Goal: Task Accomplishment & Management: Use online tool/utility

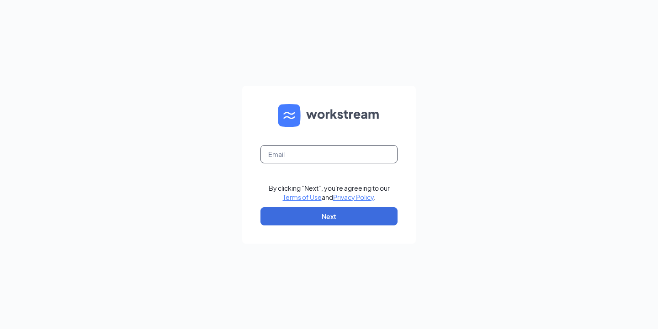
click at [350, 151] on div "By clicking "Next", you're agreeing to our Terms of Use and Privacy Policy . Ne…" at bounding box center [329, 164] width 658 height 329
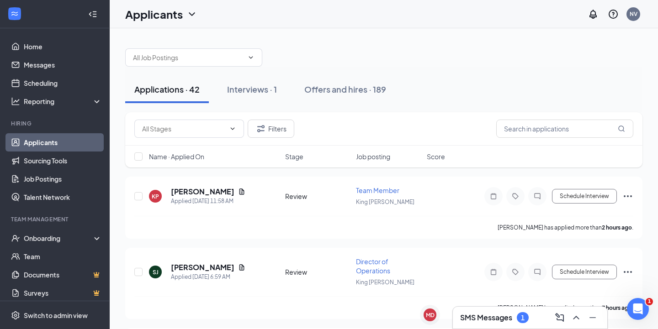
click at [494, 324] on div "SMS Messages 1" at bounding box center [530, 318] width 140 height 15
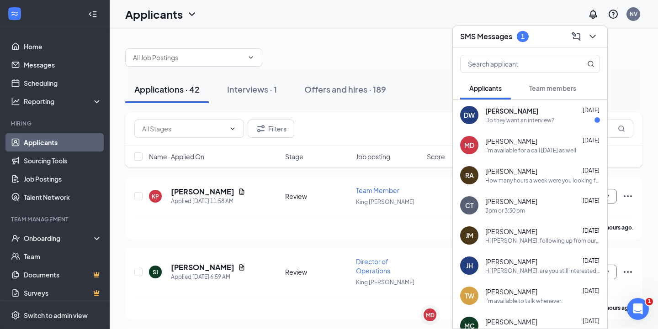
click at [526, 117] on div "Do they want an interview?" at bounding box center [519, 120] width 69 height 8
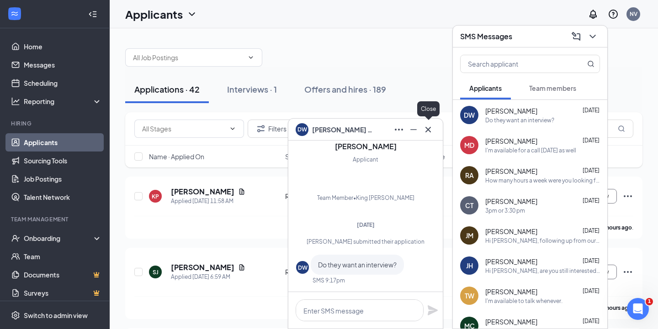
click at [431, 129] on icon "Cross" at bounding box center [427, 129] width 11 height 11
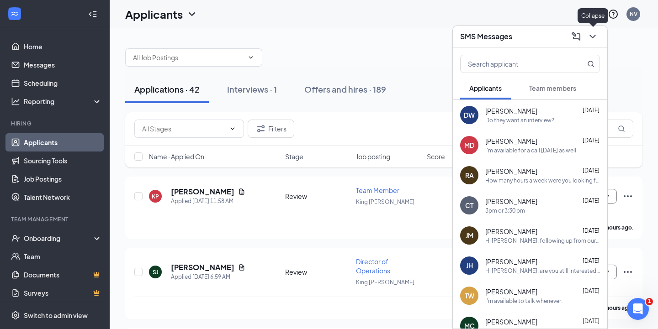
click at [592, 33] on icon "ChevronDown" at bounding box center [592, 36] width 11 height 11
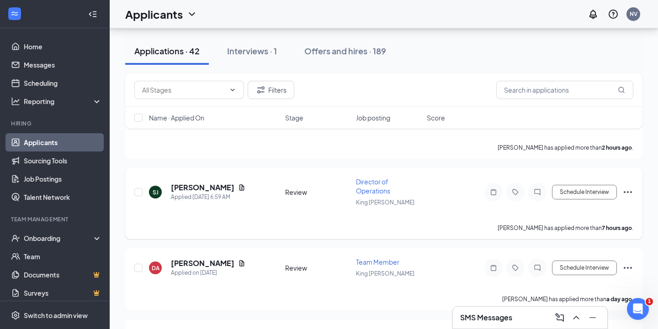
scroll to position [80, 0]
click at [238, 188] on icon "Document" at bounding box center [241, 187] width 7 height 7
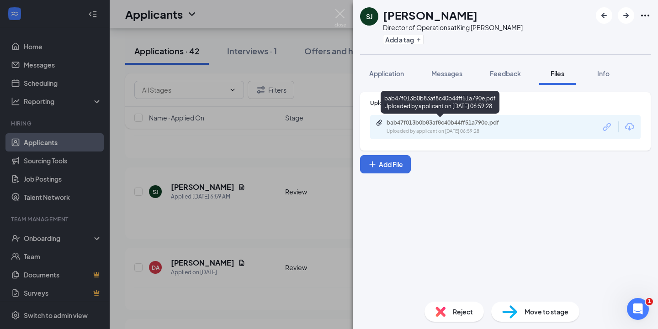
click at [476, 126] on div "bab47f013b0b83af8c40b44ff51a790e.pdf Uploaded by applicant on [DATE] 06:59:28" at bounding box center [449, 127] width 148 height 16
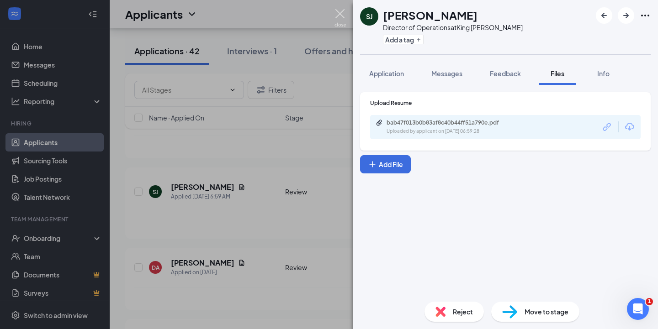
click at [339, 16] on img at bounding box center [339, 18] width 11 height 18
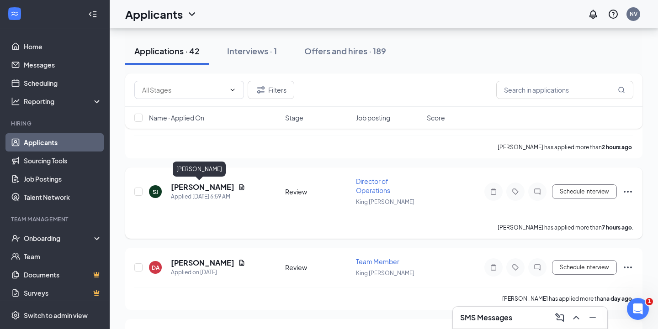
click at [199, 188] on h5 "[PERSON_NAME]" at bounding box center [202, 187] width 63 height 10
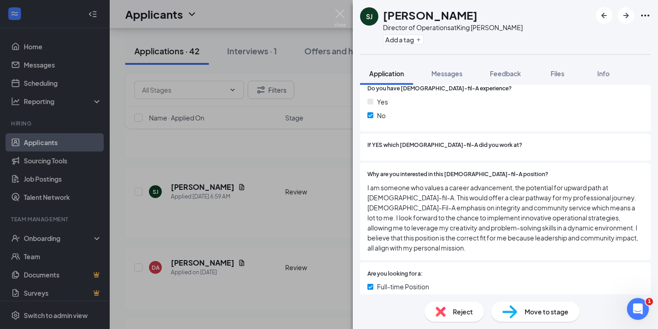
scroll to position [198, 0]
click at [453, 312] on span "Reject" at bounding box center [463, 312] width 20 height 10
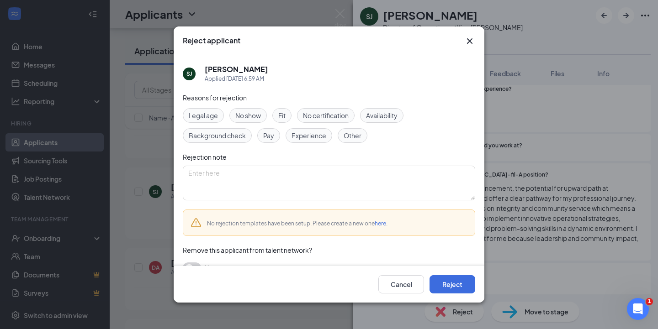
click at [283, 115] on span "Fit" at bounding box center [281, 116] width 7 height 10
click at [301, 132] on span "Experience" at bounding box center [308, 136] width 35 height 10
click at [462, 280] on button "Reject" at bounding box center [452, 284] width 46 height 18
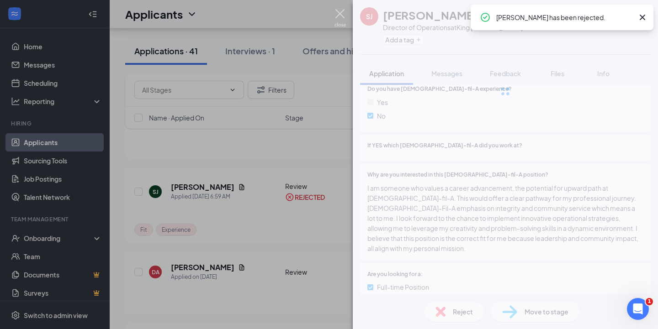
click at [337, 13] on img at bounding box center [339, 18] width 11 height 18
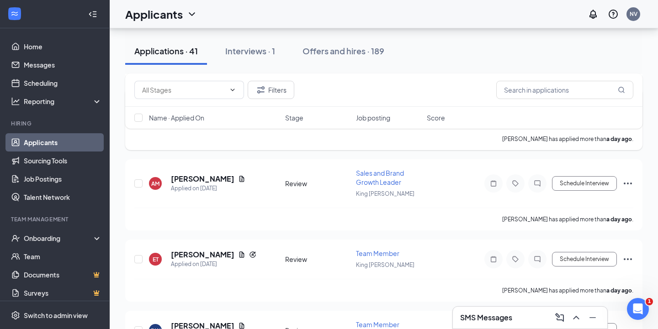
scroll to position [302, 0]
click at [239, 180] on icon "Document" at bounding box center [241, 179] width 5 height 6
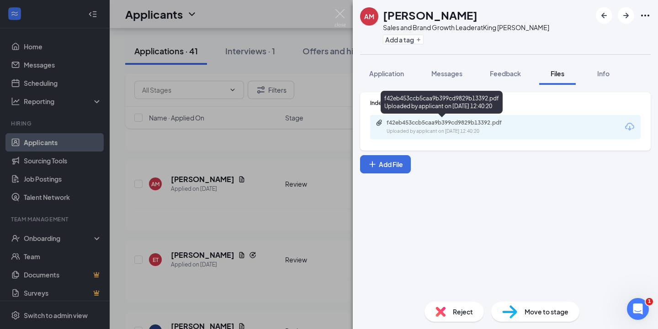
click at [447, 123] on div "f42eb453ccb5caa9b399cd9829b13392.pdf" at bounding box center [450, 122] width 128 height 7
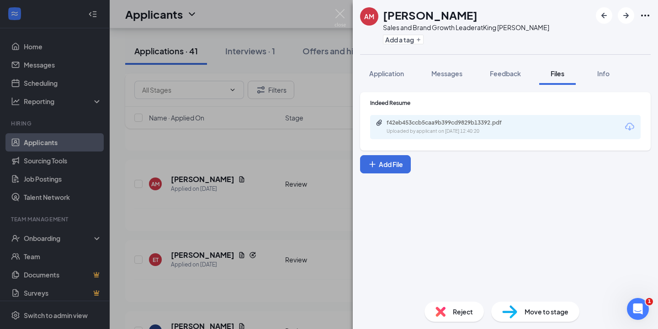
click at [463, 317] on div "Reject" at bounding box center [453, 312] width 59 height 20
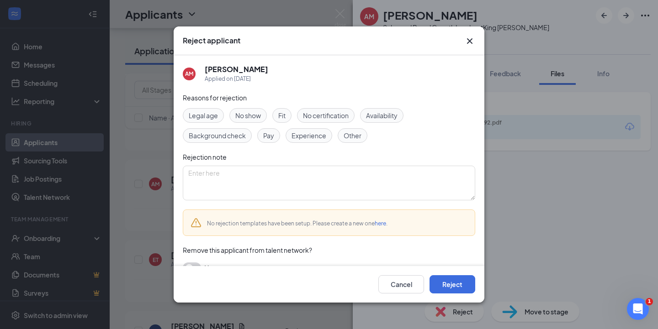
click at [287, 112] on div "Fit" at bounding box center [281, 115] width 19 height 15
click at [296, 132] on span "Experience" at bounding box center [308, 136] width 35 height 10
click at [458, 284] on button "Reject" at bounding box center [452, 284] width 46 height 18
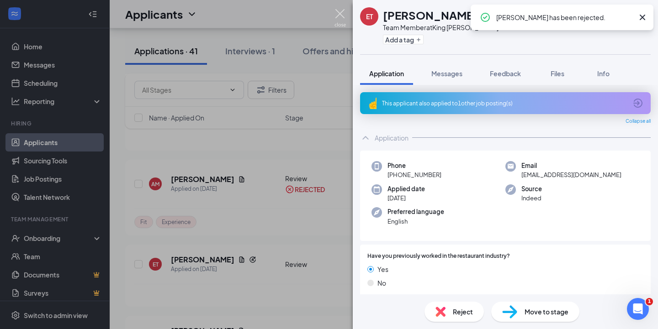
click at [342, 15] on img at bounding box center [339, 18] width 11 height 18
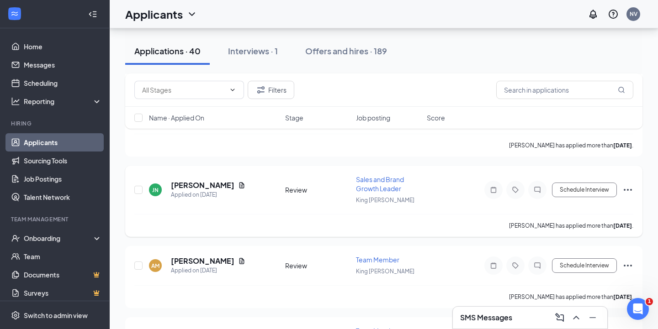
scroll to position [439, 0]
click at [238, 181] on icon "Document" at bounding box center [241, 184] width 7 height 7
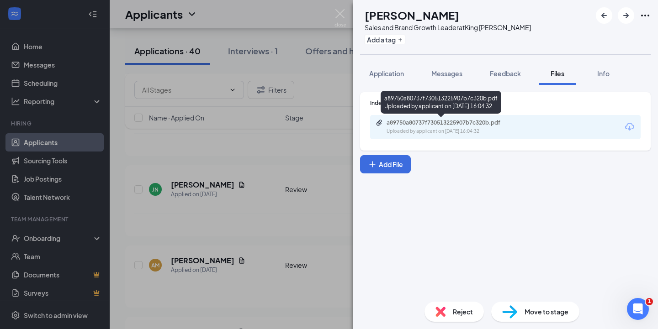
click at [463, 120] on div "a89750a80737f730513225907b7c320b.pdf" at bounding box center [450, 122] width 128 height 7
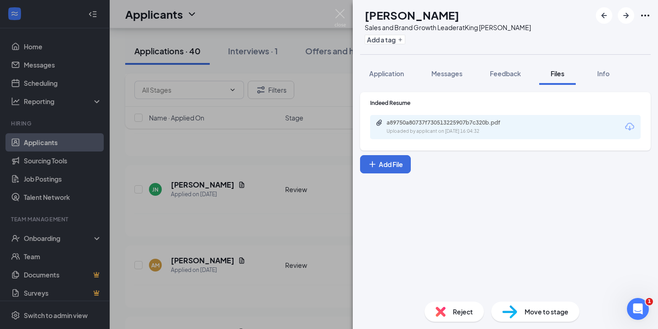
click at [445, 309] on div "Reject" at bounding box center [453, 312] width 59 height 20
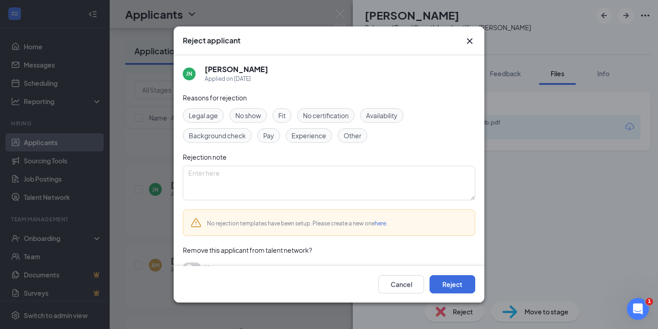
click at [287, 117] on div "Fit" at bounding box center [281, 115] width 19 height 15
click at [305, 140] on span "Experience" at bounding box center [308, 136] width 35 height 10
click at [444, 285] on button "Reject" at bounding box center [452, 284] width 46 height 18
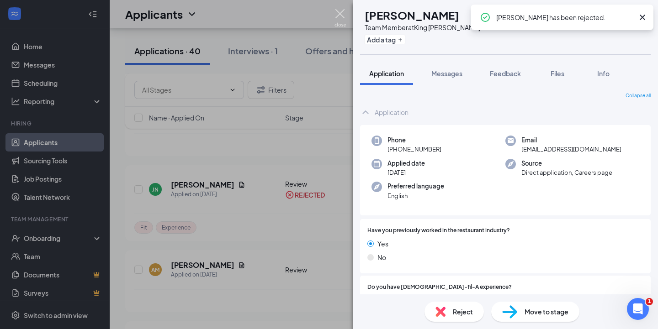
click at [341, 16] on img at bounding box center [339, 18] width 11 height 18
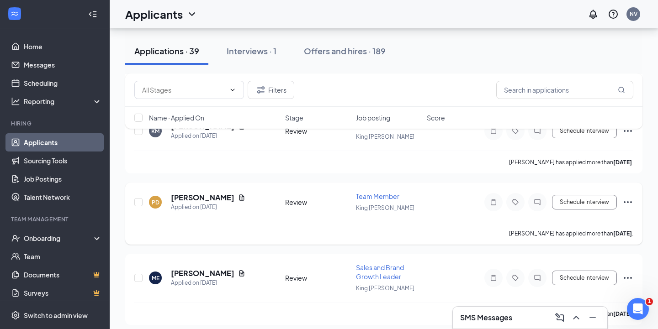
scroll to position [469, 0]
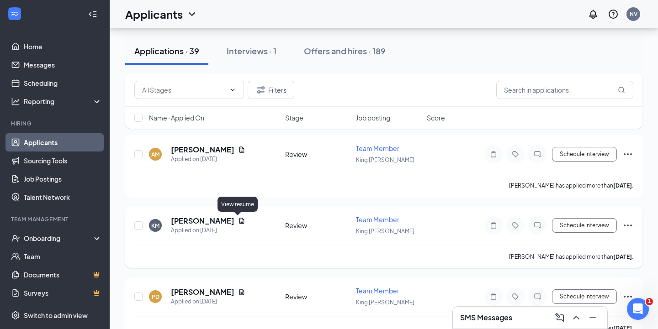
click at [239, 219] on icon "Document" at bounding box center [241, 221] width 5 height 6
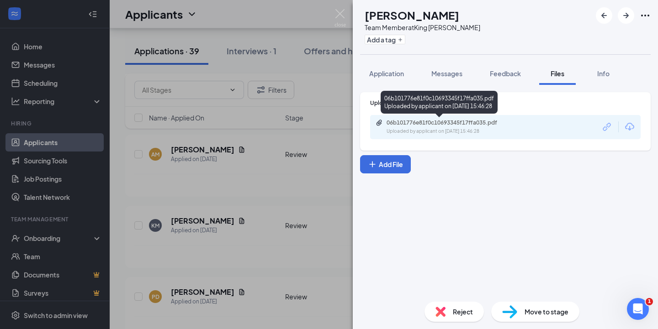
click at [469, 127] on div "06b101776e81f0c10693345f17ffa035.pdf Uploaded by applicant on [DATE] 15:46:28" at bounding box center [449, 127] width 148 height 16
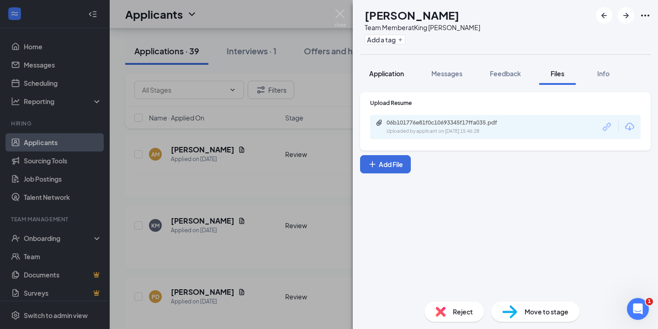
click at [391, 72] on span "Application" at bounding box center [386, 73] width 35 height 8
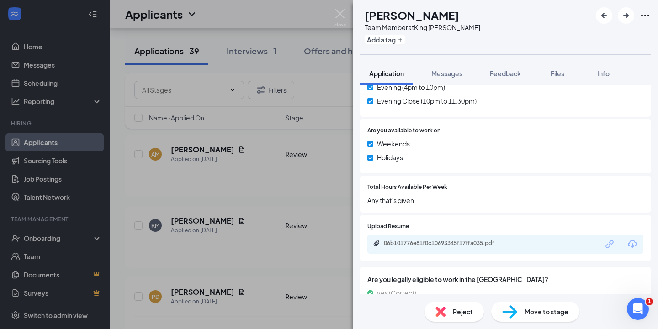
scroll to position [439, 0]
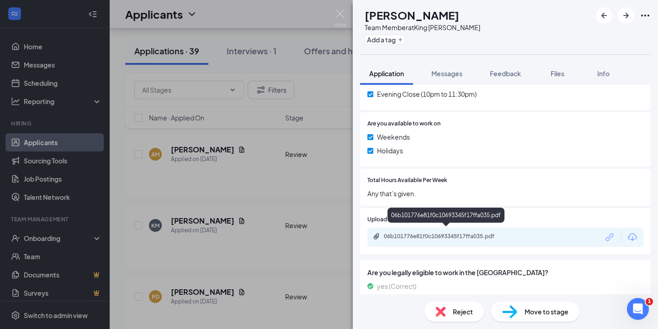
click at [460, 233] on div "06b101776e81f0c10693345f17ffa035.pdf" at bounding box center [448, 236] width 128 height 7
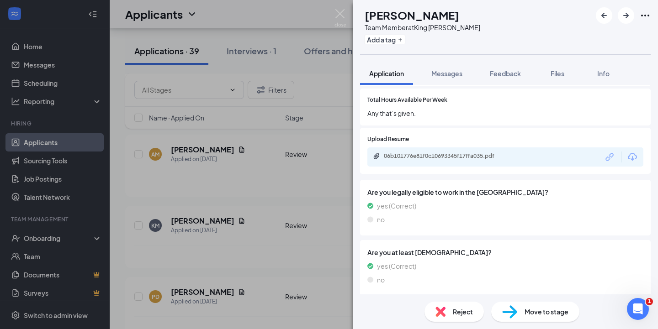
scroll to position [518, 0]
click at [344, 16] on img at bounding box center [339, 18] width 11 height 18
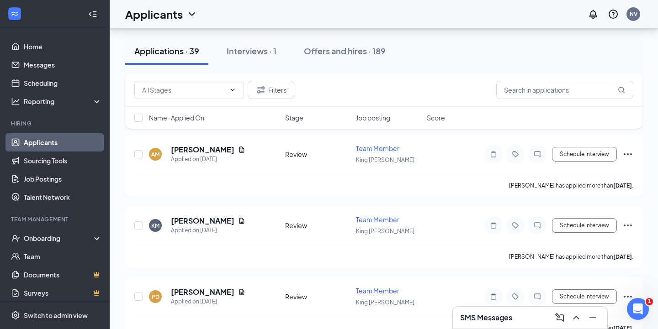
click at [342, 16] on div "Applicants NV" at bounding box center [384, 14] width 548 height 28
click at [239, 291] on icon "Document" at bounding box center [241, 292] width 5 height 6
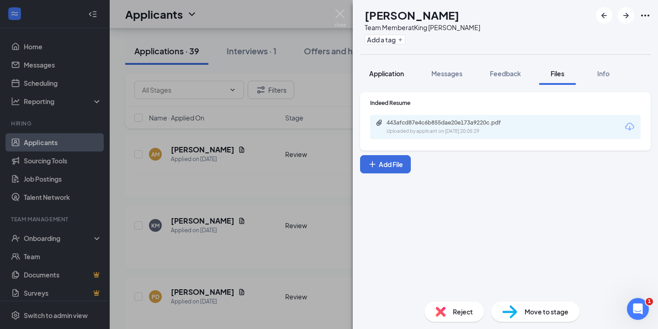
click at [393, 67] on button "Application" at bounding box center [386, 73] width 53 height 23
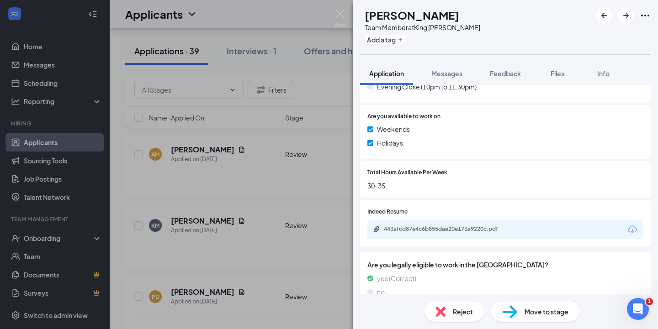
scroll to position [384, 0]
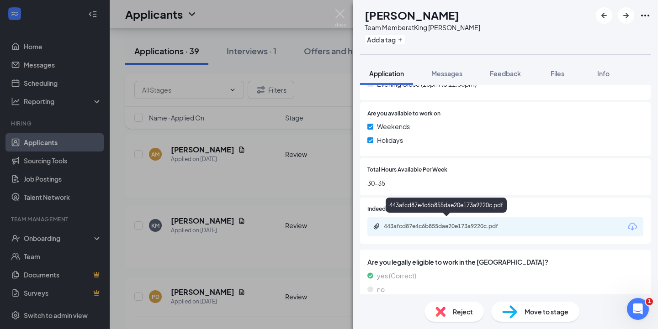
click at [474, 223] on div "443afcd87e4c6b855dae20e173a9220c.pdf" at bounding box center [448, 226] width 128 height 7
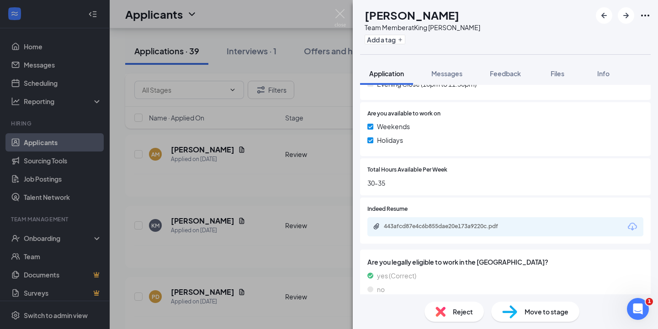
click at [450, 313] on div "Reject" at bounding box center [453, 312] width 59 height 20
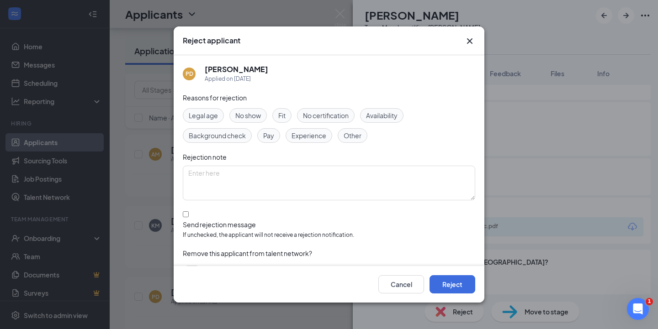
click at [287, 114] on div "Fit" at bounding box center [281, 115] width 19 height 15
click at [287, 116] on div "Fit" at bounding box center [281, 115] width 19 height 15
click at [322, 133] on span "Experience" at bounding box center [308, 136] width 35 height 10
click at [476, 42] on div "Reject applicant" at bounding box center [329, 40] width 311 height 29
click at [470, 40] on icon "Cross" at bounding box center [469, 40] width 5 height 5
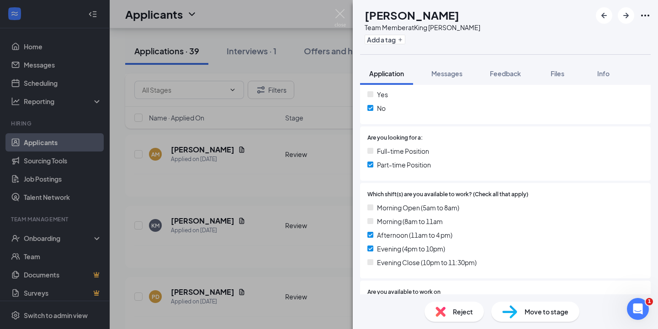
scroll to position [210, 0]
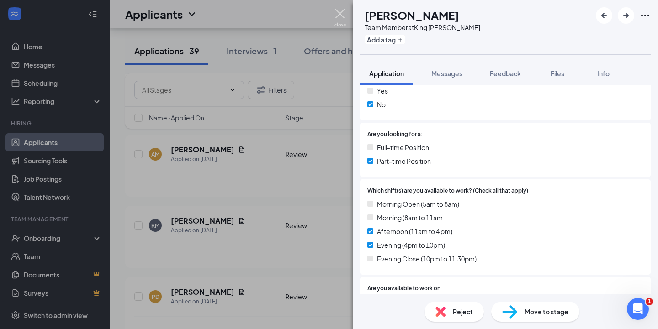
click at [344, 15] on img at bounding box center [339, 18] width 11 height 18
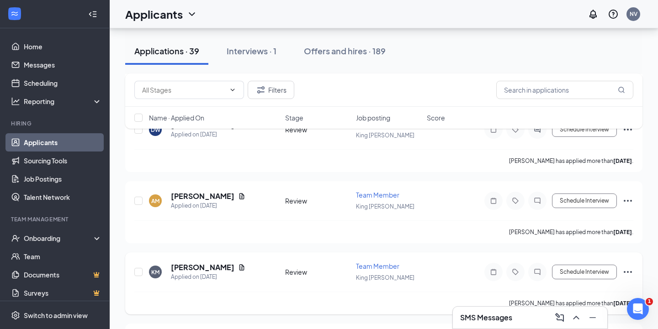
scroll to position [416, 0]
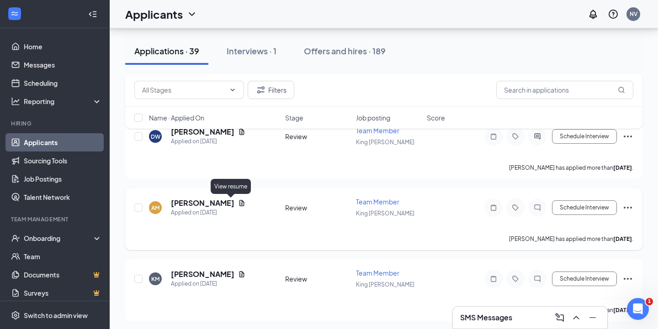
click at [239, 205] on icon "Document" at bounding box center [241, 203] width 5 height 6
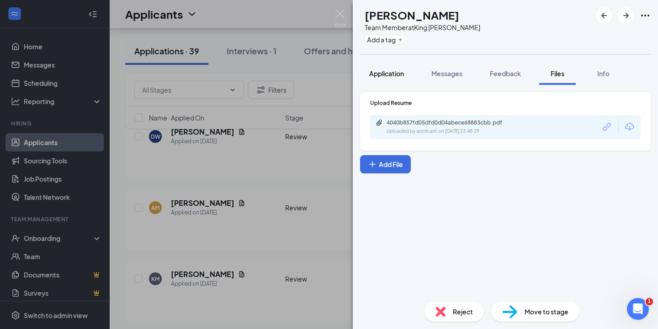
click at [384, 73] on span "Application" at bounding box center [386, 73] width 35 height 8
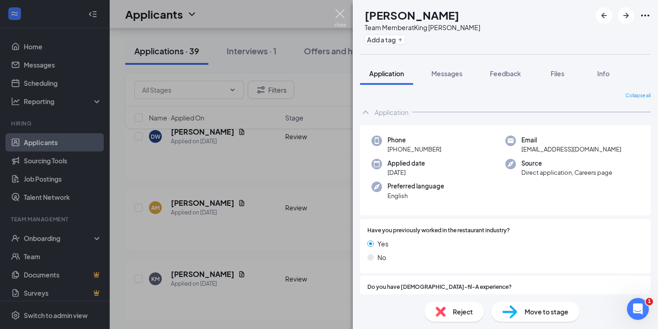
click at [340, 12] on img at bounding box center [339, 18] width 11 height 18
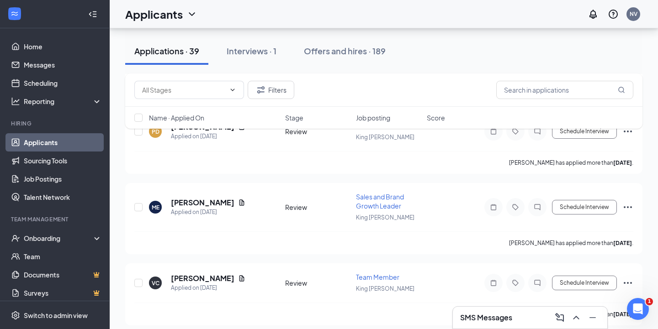
scroll to position [634, 0]
click at [238, 202] on icon "Document" at bounding box center [241, 203] width 7 height 7
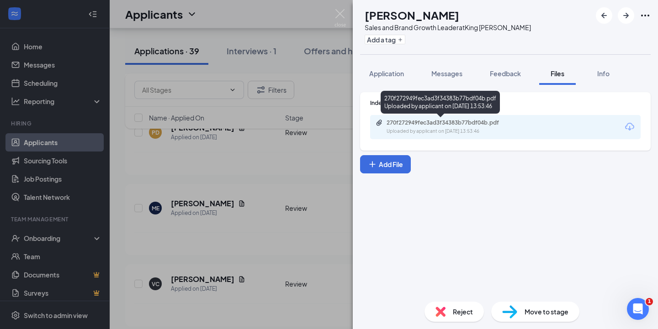
click at [469, 120] on div "270f272949fec3ad3f34383b77bdf04b.pdf" at bounding box center [450, 122] width 128 height 7
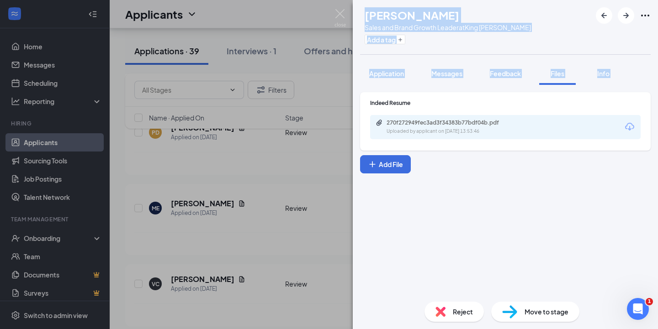
drag, startPoint x: 333, startPoint y: 15, endPoint x: 379, endPoint y: 95, distance: 91.8
click at [379, 95] on div "ME [PERSON_NAME] Sales and Brand Growth Leader at King [PERSON_NAME] Add a tag …" at bounding box center [329, 164] width 658 height 329
click at [386, 75] on span "Application" at bounding box center [386, 73] width 35 height 8
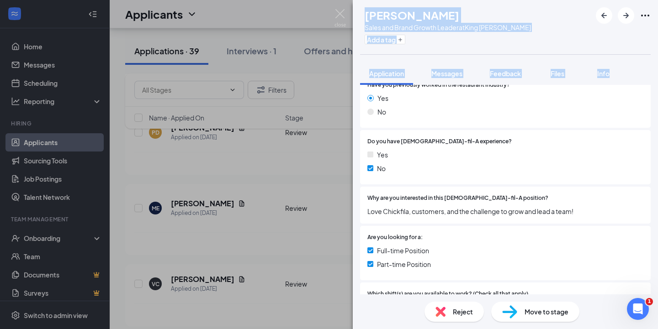
scroll to position [145, 0]
click at [340, 16] on img at bounding box center [339, 18] width 11 height 18
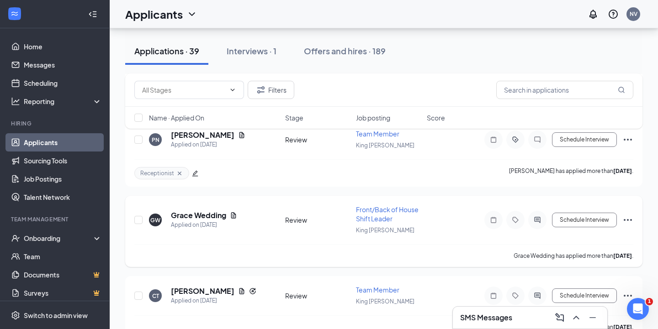
scroll to position [1083, 0]
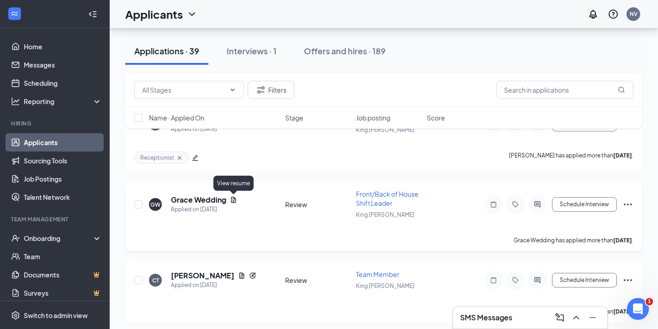
click at [234, 199] on icon "Document" at bounding box center [233, 199] width 7 height 7
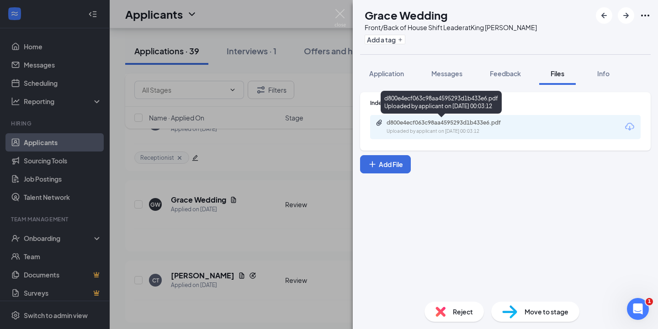
click at [488, 117] on div "d800e4ecf063c98aa4595293d1b433e6.pdf Uploaded by applicant on [DATE] 00:03:12" at bounding box center [440, 104] width 121 height 26
click at [487, 125] on div "d800e4ecf063c98aa4595293d1b433e6.pdf" at bounding box center [450, 122] width 128 height 7
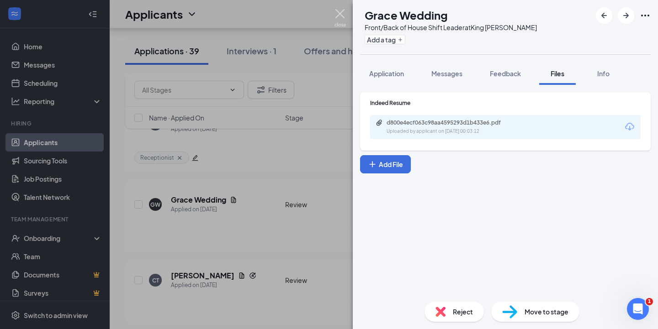
click at [340, 16] on img at bounding box center [339, 18] width 11 height 18
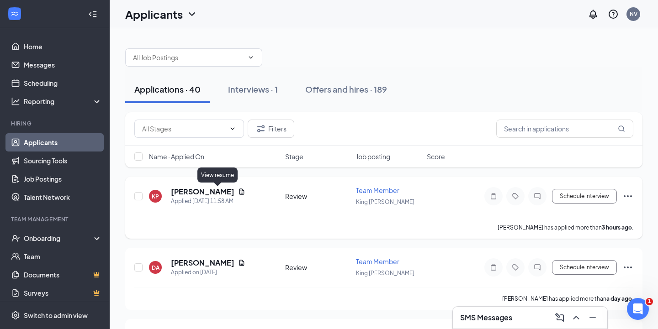
click at [239, 191] on icon "Document" at bounding box center [241, 192] width 5 height 6
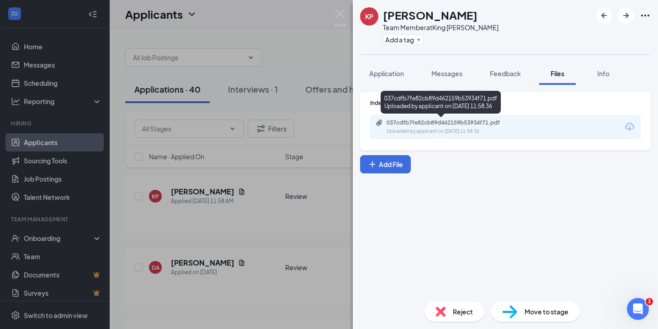
click at [438, 125] on div "037cdfb7fe82cb89d462159b53934f71.pdf" at bounding box center [450, 122] width 128 height 7
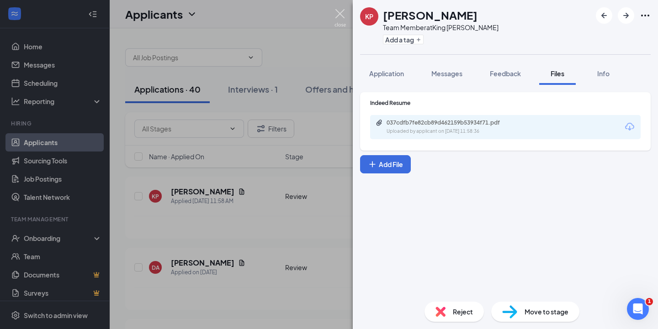
click at [335, 11] on img at bounding box center [339, 18] width 11 height 18
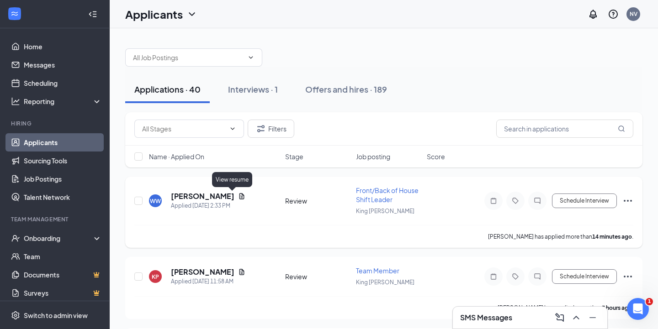
click at [238, 195] on icon "Document" at bounding box center [241, 196] width 7 height 7
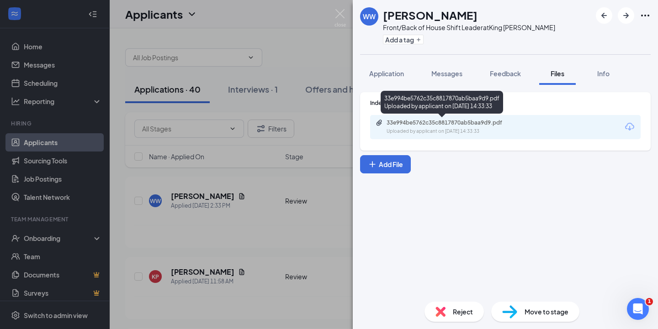
click at [440, 123] on div "33e994be5762c35c8817870ab5baa9d9.pdf" at bounding box center [450, 122] width 128 height 7
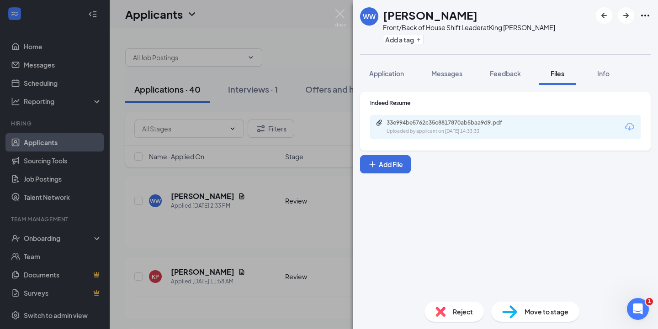
click at [458, 312] on span "Reject" at bounding box center [463, 312] width 20 height 10
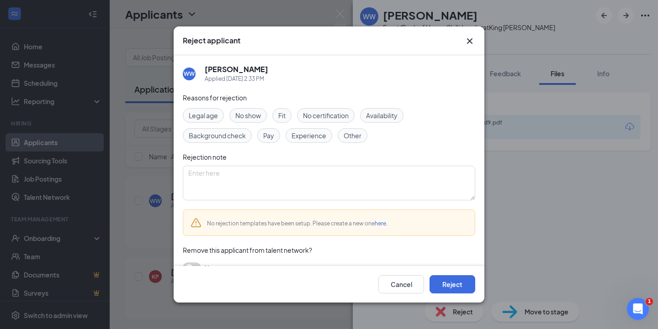
click at [283, 118] on span "Fit" at bounding box center [281, 116] width 7 height 10
click at [305, 137] on span "Experience" at bounding box center [308, 136] width 35 height 10
click at [351, 135] on span "Other" at bounding box center [352, 136] width 18 height 10
click at [454, 287] on button "Reject" at bounding box center [452, 284] width 46 height 18
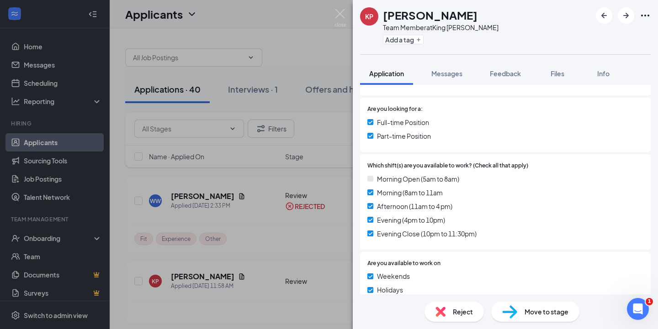
scroll to position [236, 0]
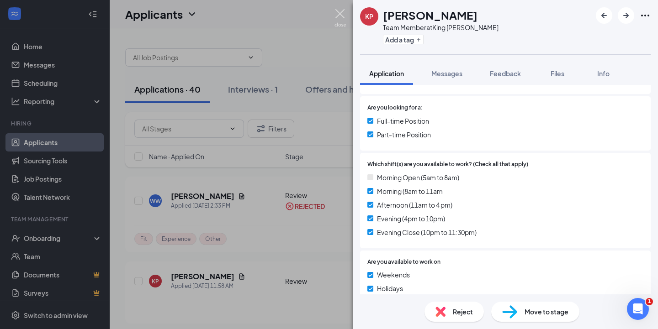
click at [342, 12] on img at bounding box center [339, 18] width 11 height 18
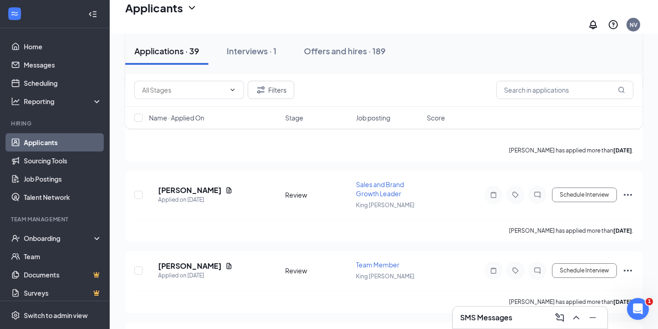
scroll to position [653, 0]
click at [505, 1] on div "Applicants NV" at bounding box center [384, 17] width 548 height 34
click at [232, 262] on icon "Document" at bounding box center [228, 265] width 5 height 6
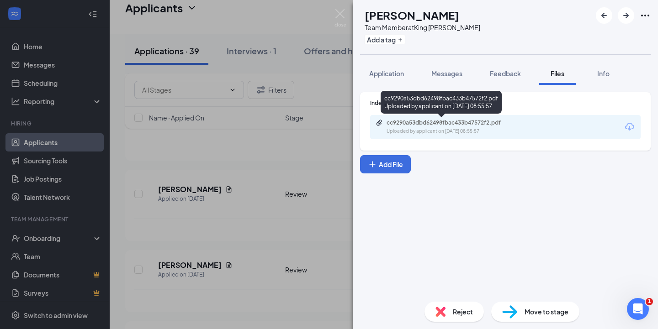
click at [438, 130] on div "Uploaded by applicant on Sep 12, 2025 at 08:55:57" at bounding box center [454, 131] width 137 height 7
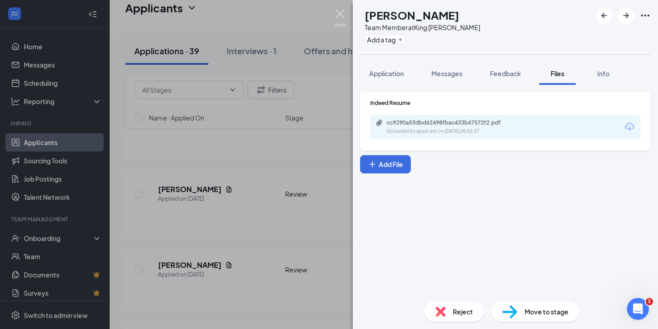
click at [345, 14] on img at bounding box center [339, 18] width 11 height 18
